Goal: Find specific page/section: Find specific page/section

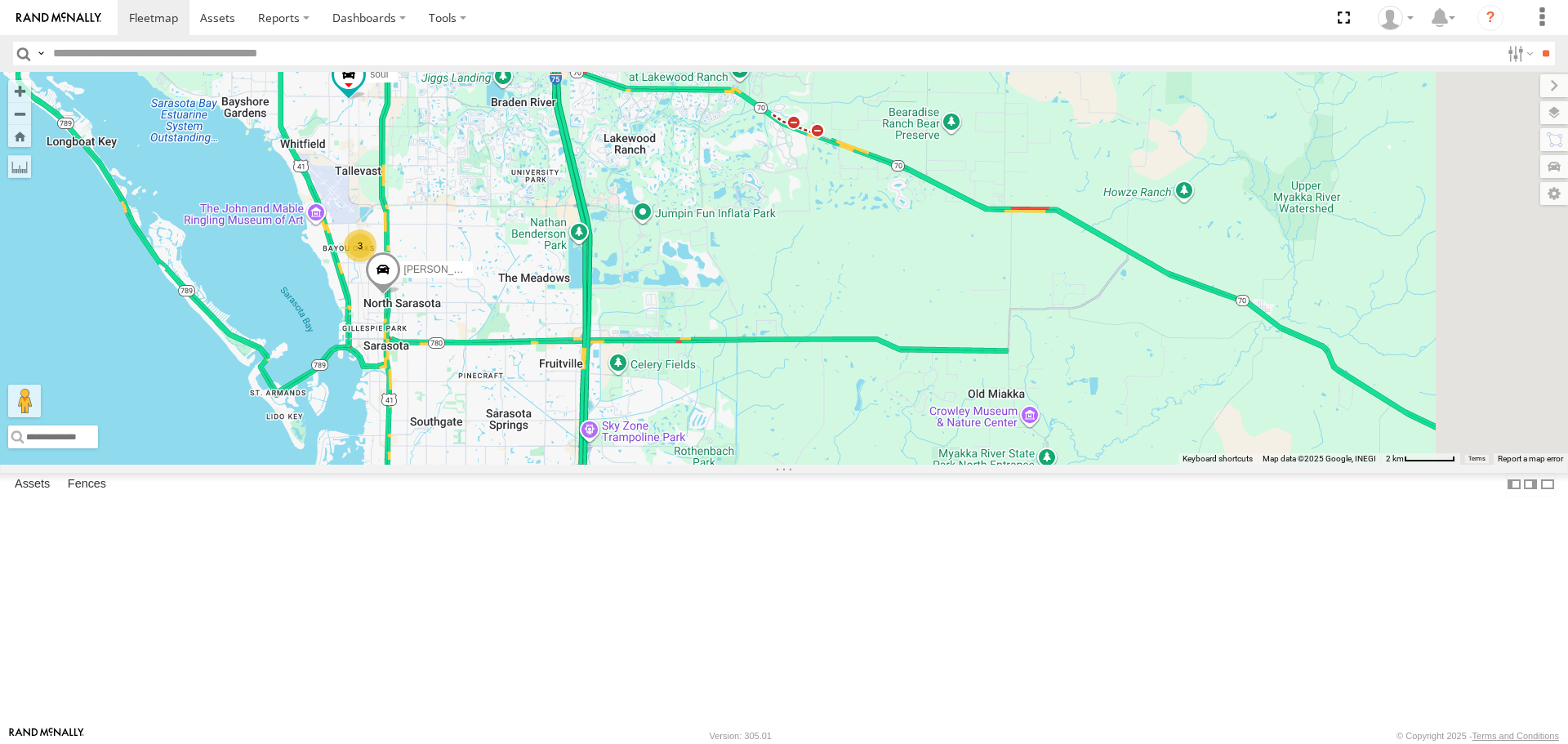
drag, startPoint x: 1421, startPoint y: 561, endPoint x: 689, endPoint y: 308, distance: 774.5
click at [689, 308] on div "soul 3 Robert" at bounding box center [784, 268] width 1568 height 392
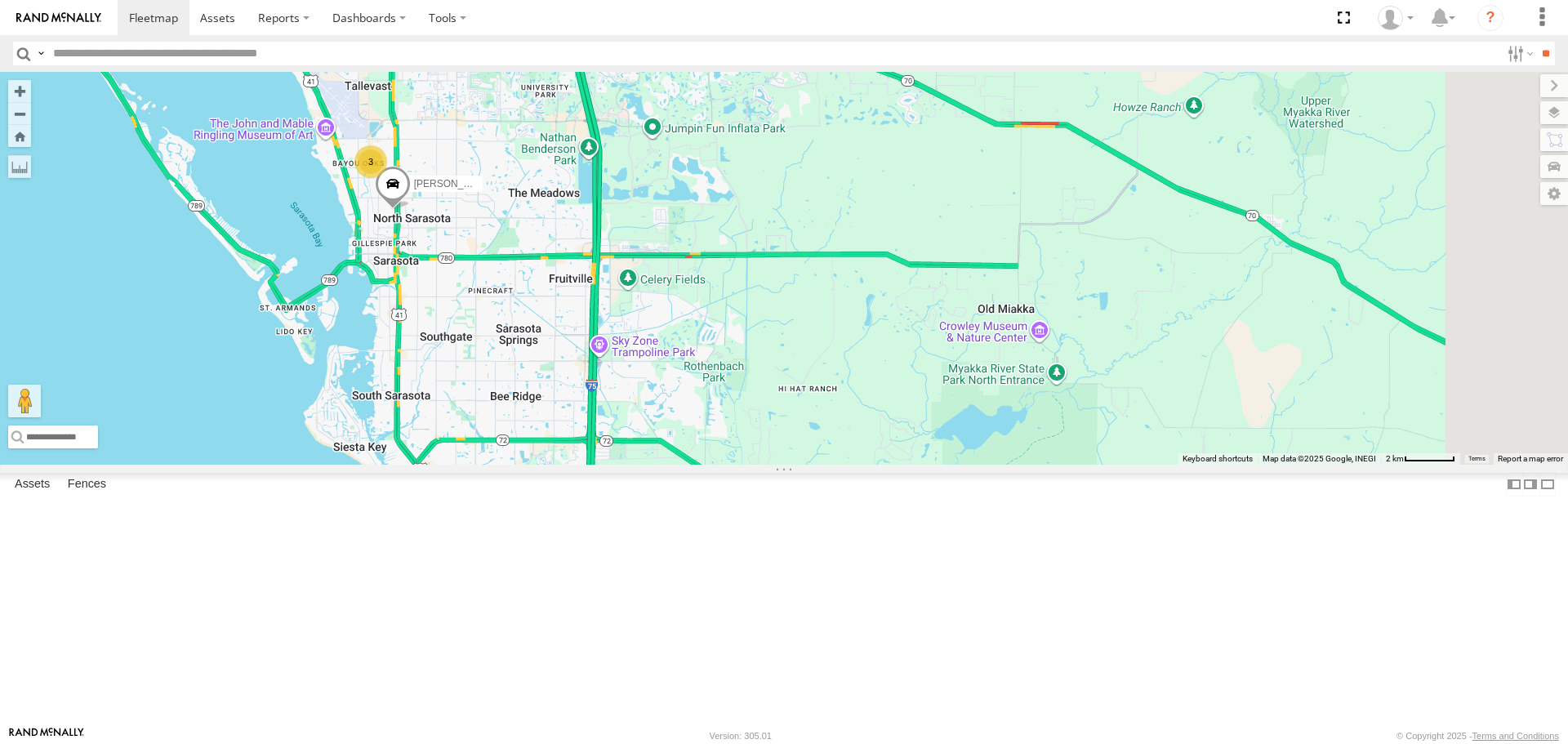
drag, startPoint x: 726, startPoint y: 552, endPoint x: 731, endPoint y: 492, distance: 60.2
click at [731, 464] on div "soul 3 Robert" at bounding box center [784, 268] width 1568 height 392
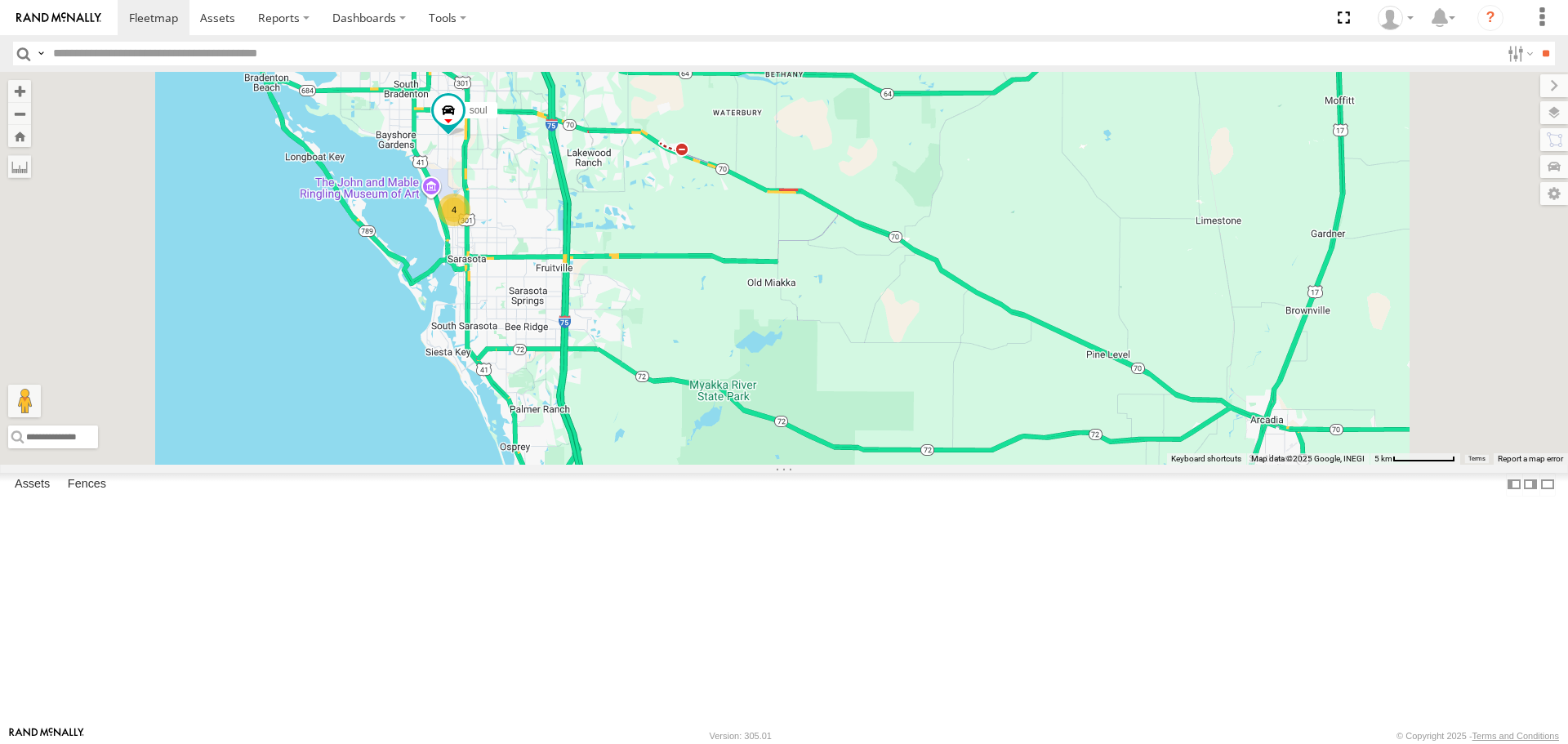
click at [0, 0] on link at bounding box center [0, 0] width 0 height 0
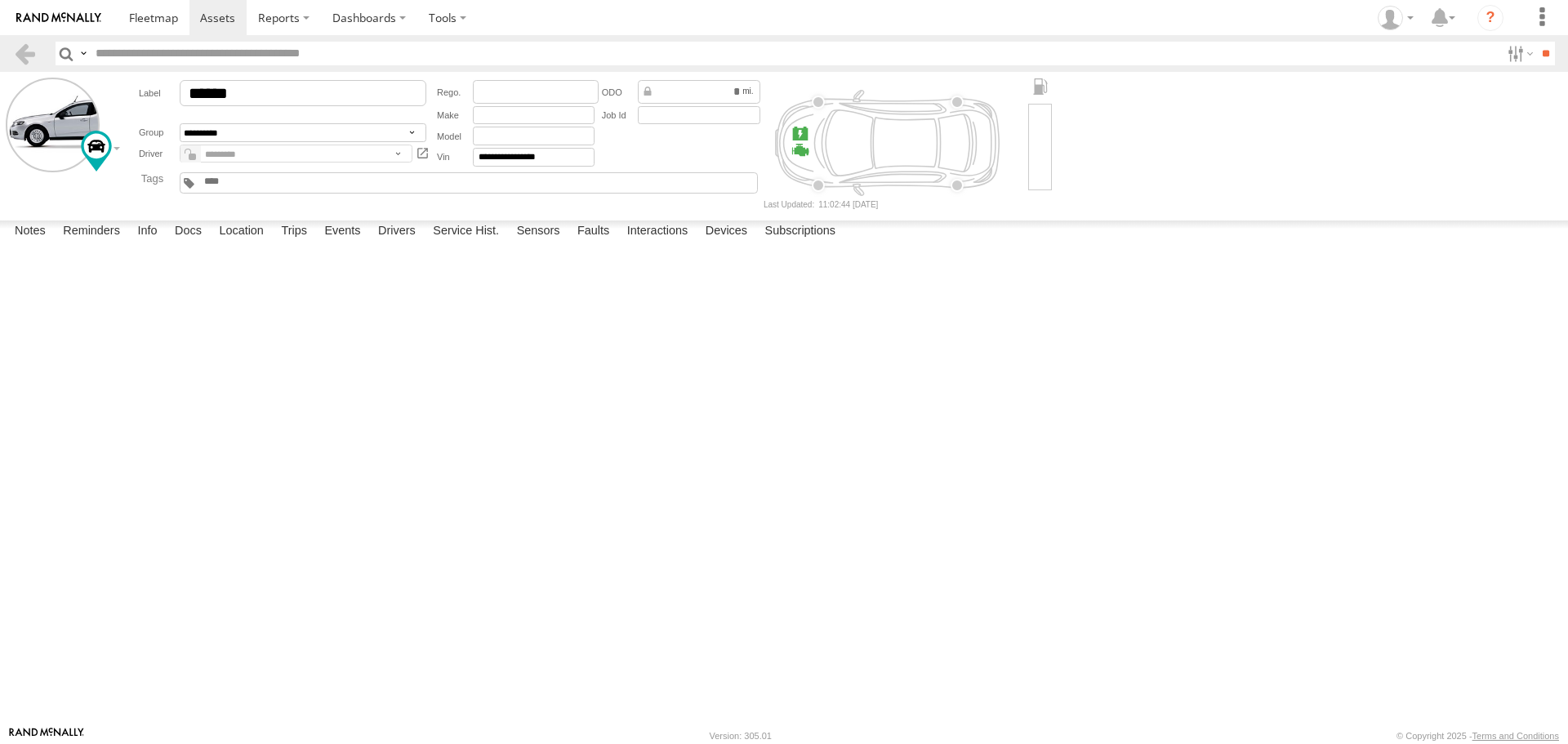
click at [0, 0] on label at bounding box center [0, 0] width 0 height 0
click at [0, 0] on button "Proceed" at bounding box center [0, 0] width 0 height 0
click at [155, 9] on link at bounding box center [153, 18] width 72 height 35
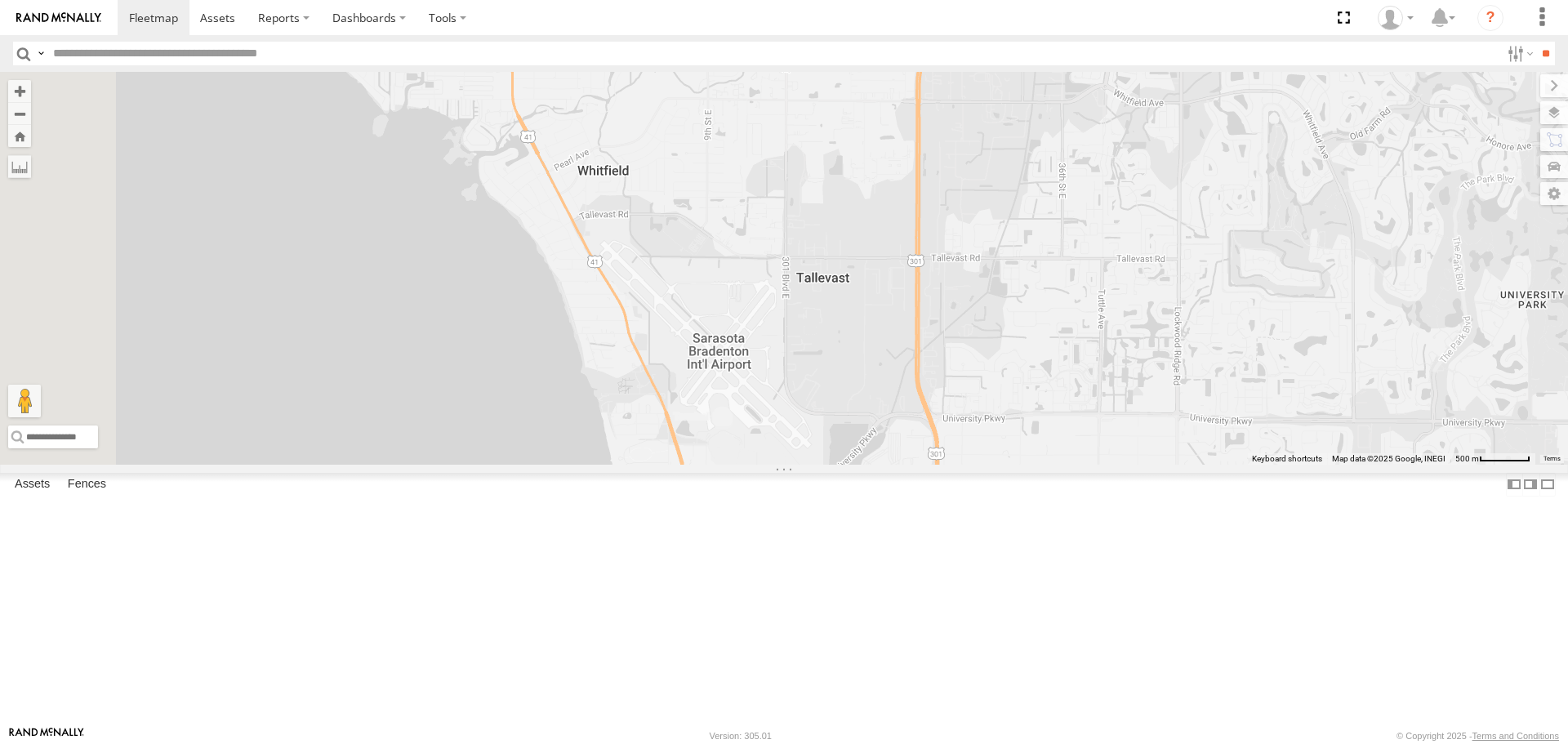
drag, startPoint x: 768, startPoint y: 256, endPoint x: 817, endPoint y: 531, distance: 279.3
click at [817, 464] on div "Robert 4" at bounding box center [784, 268] width 1568 height 392
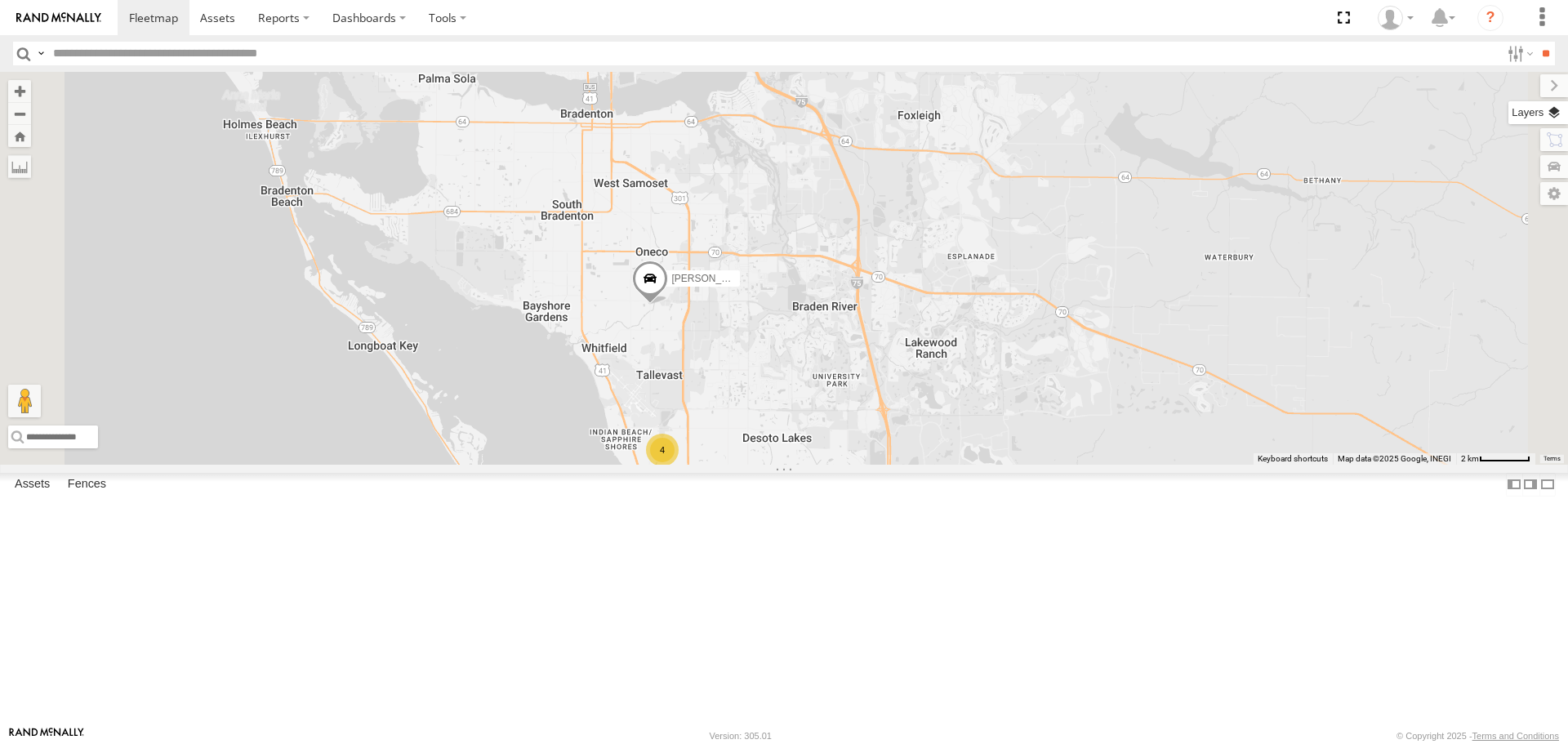
click at [1555, 107] on label at bounding box center [1538, 112] width 59 height 23
click at [0, 0] on span "Basemaps" at bounding box center [0, 0] width 0 height 0
click at [0, 0] on div "Roadmap" at bounding box center [0, 0] width 0 height 0
click at [0, 0] on span "Roadmap" at bounding box center [0, 0] width 0 height 0
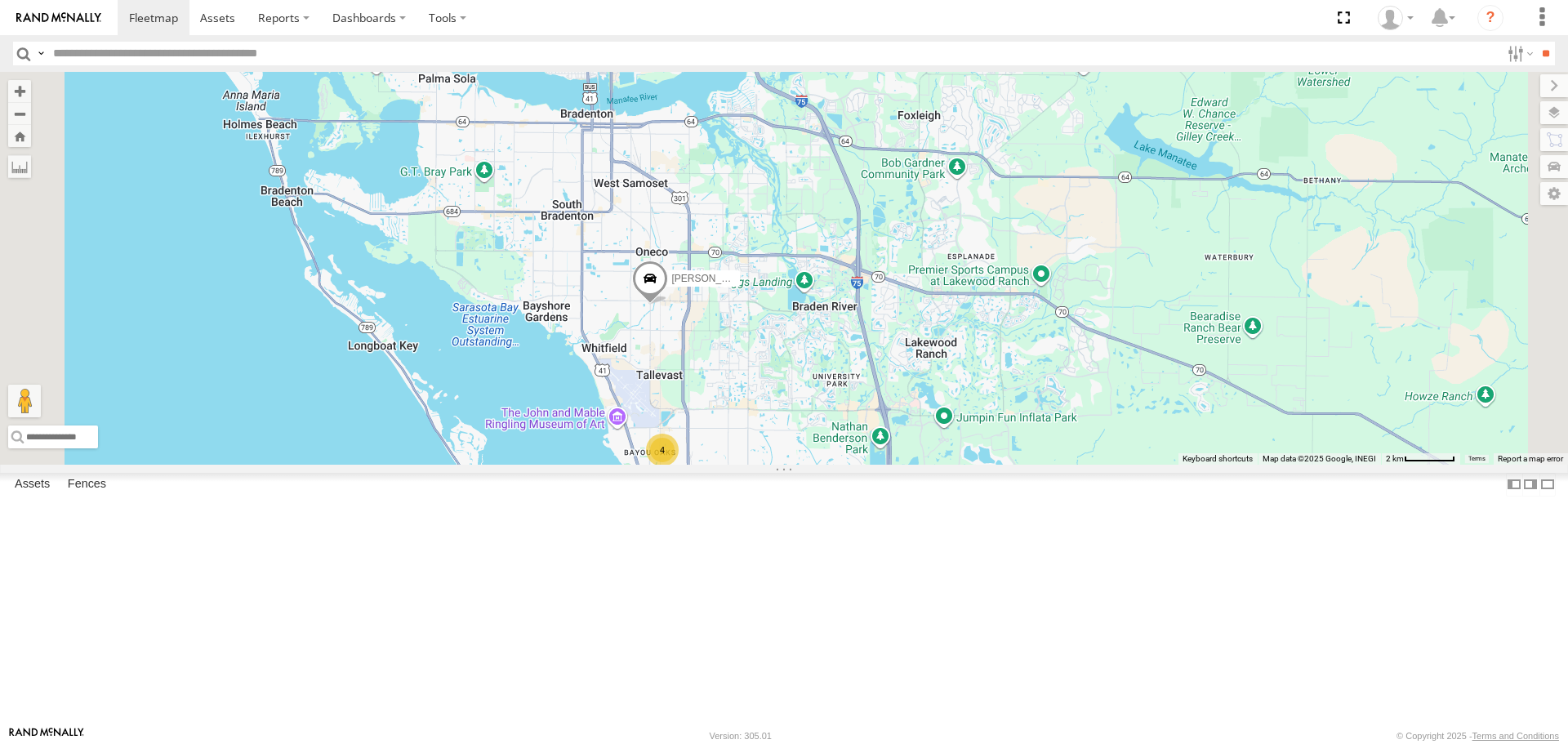
click at [0, 0] on span "Overlays" at bounding box center [0, 0] width 0 height 0
click at [0, 0] on span "Traffic" at bounding box center [0, 0] width 0 height 0
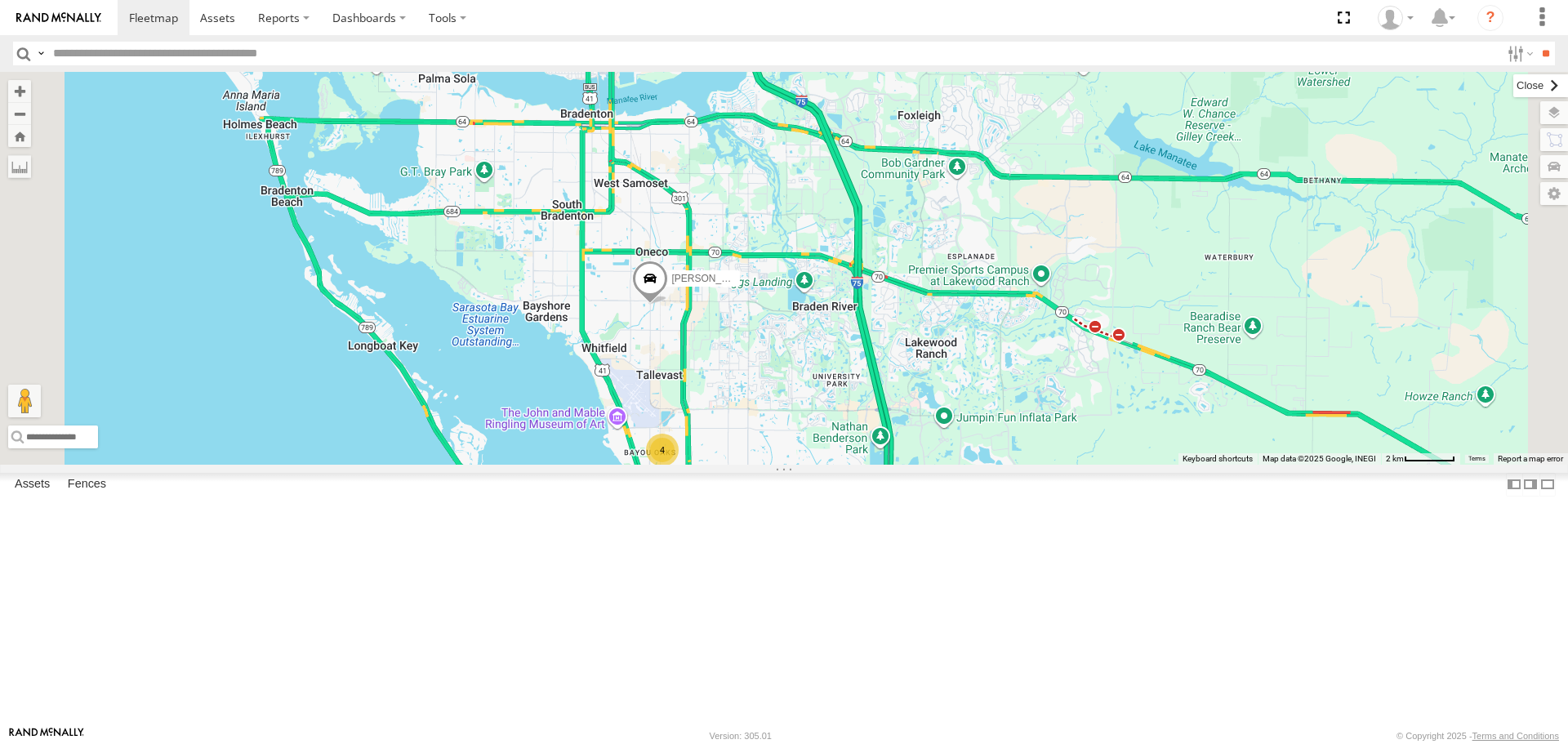
click at [1514, 92] on label at bounding box center [1541, 85] width 55 height 23
